Goal: Transaction & Acquisition: Purchase product/service

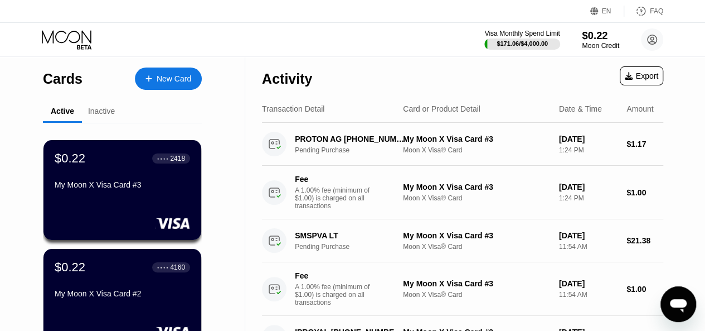
click at [599, 41] on div "$0.22" at bounding box center [600, 36] width 37 height 12
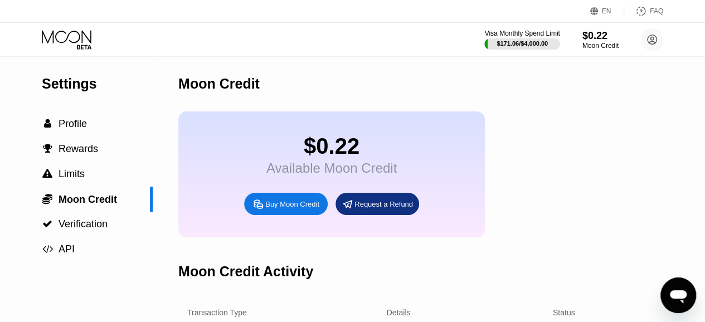
click at [293, 209] on div "Buy Moon Credit" at bounding box center [292, 204] width 54 height 9
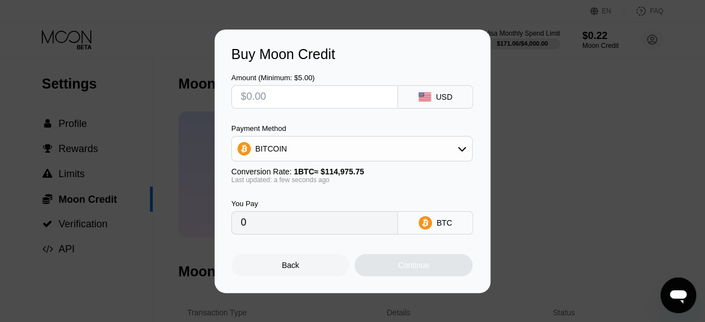
click at [311, 96] on input "text" at bounding box center [315, 97] width 148 height 22
type input "$5"
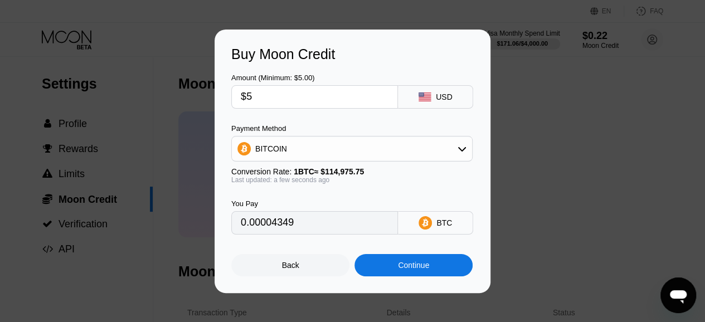
type input "0.00004349"
type input "$50"
type input "0.00043488"
type input "$50"
click at [425, 270] on div "Continue" at bounding box center [413, 265] width 31 height 9
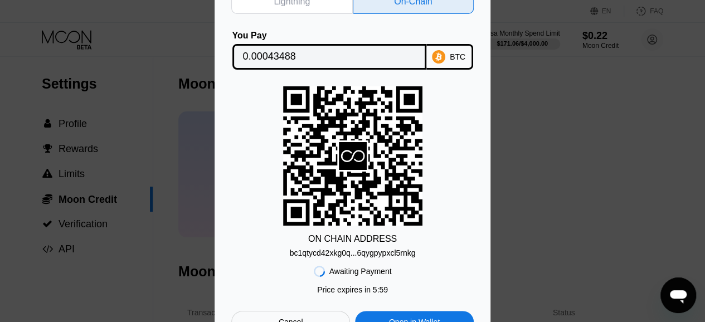
click at [388, 252] on div "bc1qtycd42xkg0q...6qygpypxcl5rnkg" at bounding box center [353, 253] width 126 height 9
click at [456, 52] on div "BTC" at bounding box center [458, 56] width 16 height 9
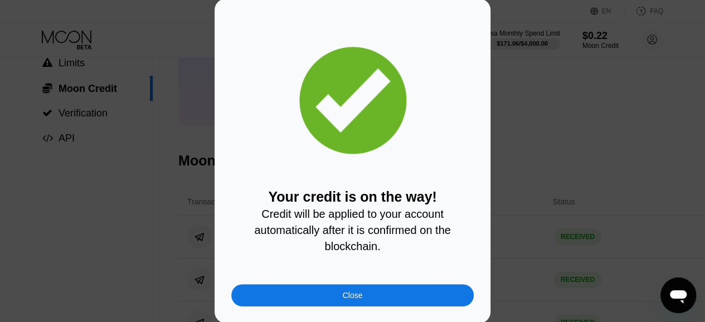
scroll to position [112, 0]
drag, startPoint x: 443, startPoint y: 292, endPoint x: 372, endPoint y: 325, distance: 78.3
click at [442, 292] on div "Close" at bounding box center [352, 295] width 243 height 22
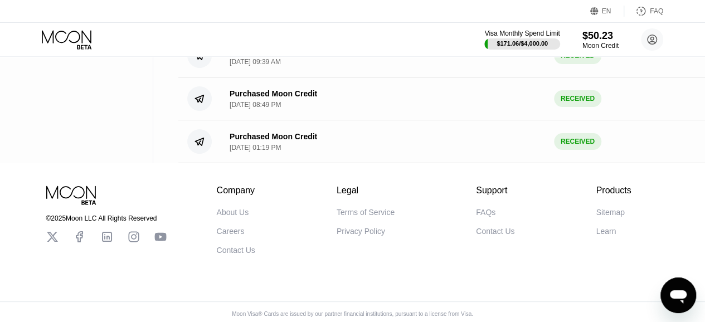
scroll to position [700, 0]
